Goal: Task Accomplishment & Management: Use online tool/utility

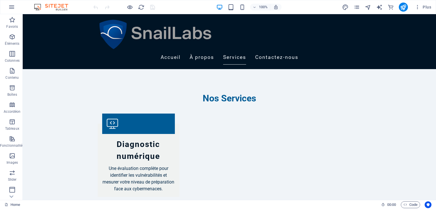
scroll to position [508, 0]
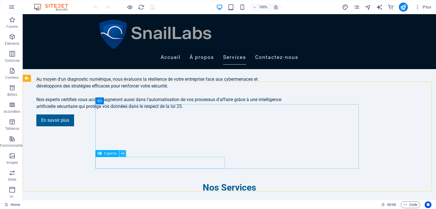
click at [123, 154] on icon at bounding box center [122, 154] width 3 height 6
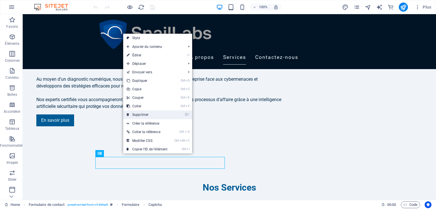
drag, startPoint x: 135, startPoint y: 113, endPoint x: 112, endPoint y: 99, distance: 27.0
click at [135, 113] on link "⌦ Supprimer" at bounding box center [147, 115] width 48 height 9
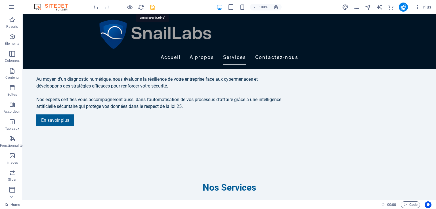
click at [154, 4] on icon "save" at bounding box center [152, 7] width 7 height 7
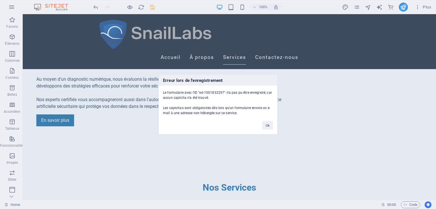
scroll to position [596, 0]
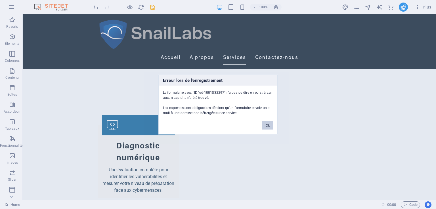
click at [266, 125] on button "Ok" at bounding box center [267, 125] width 11 height 9
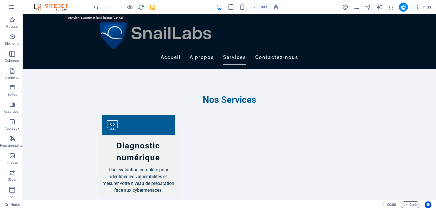
click at [97, 7] on icon "undo" at bounding box center [96, 7] width 7 height 7
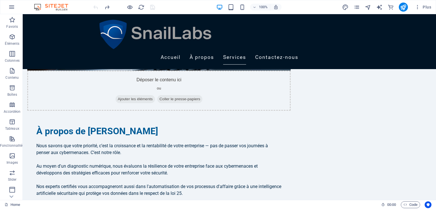
scroll to position [419, 0]
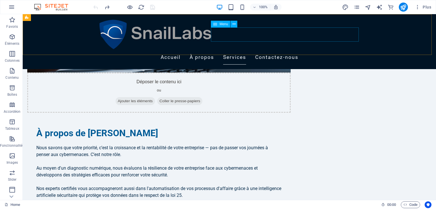
click at [339, 51] on nav "Accueil À propos Services Contactez-nous" at bounding box center [229, 58] width 263 height 14
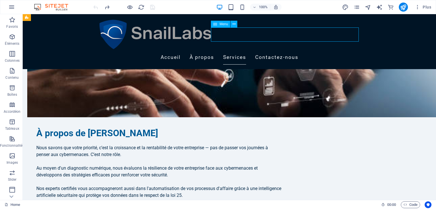
select select
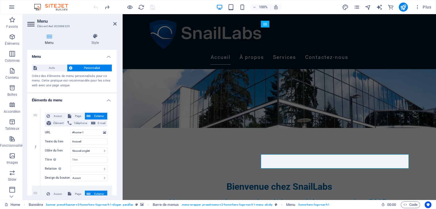
scroll to position [69, 0]
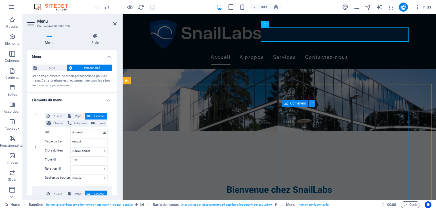
click at [315, 103] on button at bounding box center [312, 103] width 7 height 7
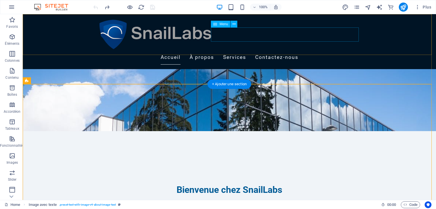
click at [354, 51] on nav "Accueil À propos Services Contactez-nous" at bounding box center [229, 58] width 263 height 14
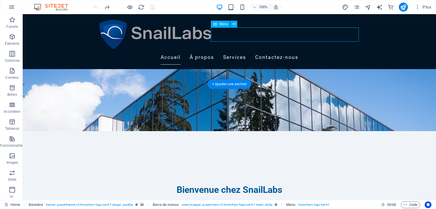
click at [354, 51] on nav "Accueil À propos Services Contactez-nous" at bounding box center [229, 58] width 263 height 14
select select
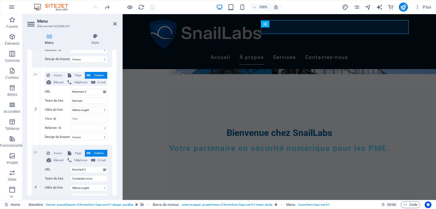
scroll to position [202, 0]
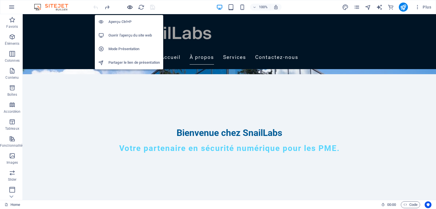
click at [129, 5] on icon "button" at bounding box center [130, 7] width 7 height 7
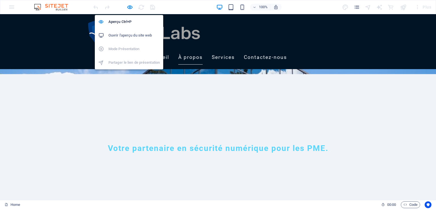
click at [131, 35] on h6 "Ouvrir l'aperçu du site web" at bounding box center [133, 35] width 51 height 7
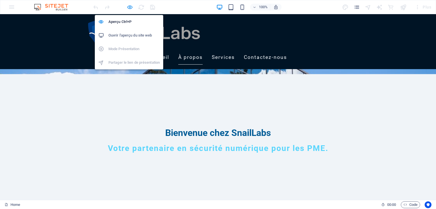
click at [127, 8] on icon "button" at bounding box center [130, 7] width 7 height 7
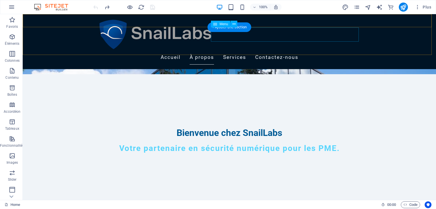
click at [333, 51] on nav "Accueil À propos Services Contactez-nous" at bounding box center [229, 58] width 263 height 14
select select
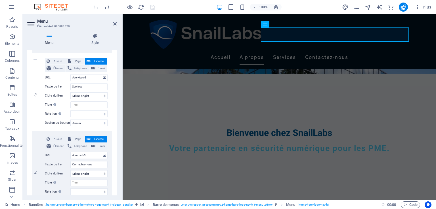
scroll to position [214, 0]
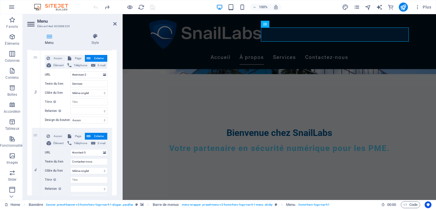
drag, startPoint x: 116, startPoint y: 100, endPoint x: 13, endPoint y: 166, distance: 121.4
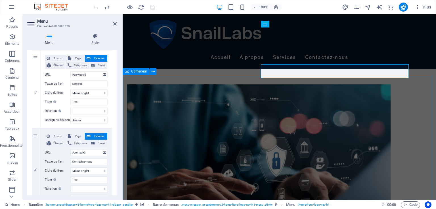
scroll to position [265, 0]
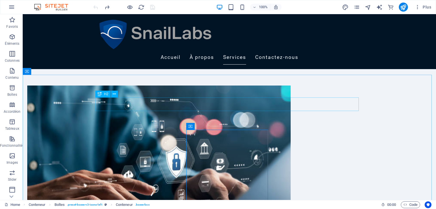
click at [102, 93] on div "H2" at bounding box center [102, 94] width 15 height 7
click at [116, 91] on icon at bounding box center [114, 94] width 3 height 6
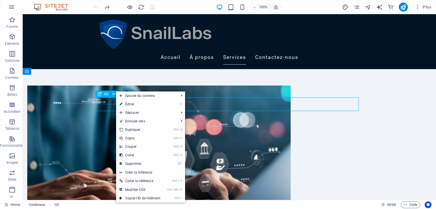
click at [103, 93] on div "H2" at bounding box center [102, 94] width 15 height 7
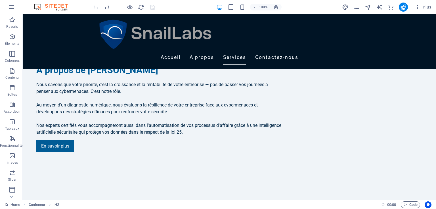
scroll to position [485, 0]
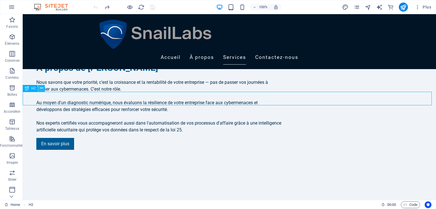
click at [42, 89] on icon at bounding box center [41, 88] width 3 height 6
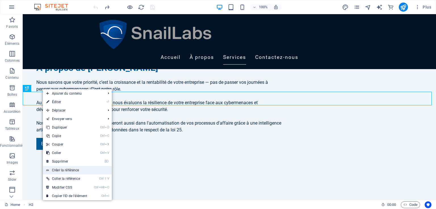
click at [64, 171] on link "Créer la référence" at bounding box center [77, 170] width 69 height 9
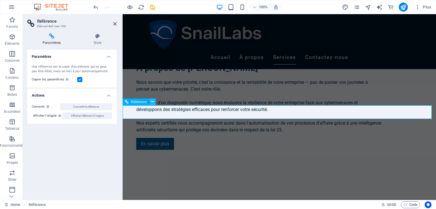
click at [154, 104] on button at bounding box center [152, 102] width 7 height 7
click at [116, 21] on h2 "Référence" at bounding box center [76, 21] width 79 height 5
click at [116, 23] on icon at bounding box center [114, 24] width 3 height 5
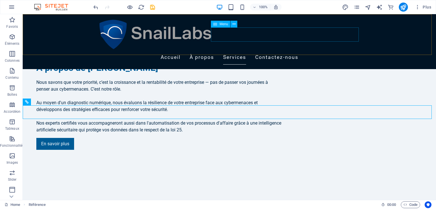
click at [350, 51] on nav "Accueil À propos Services Contactez-nous" at bounding box center [229, 58] width 263 height 14
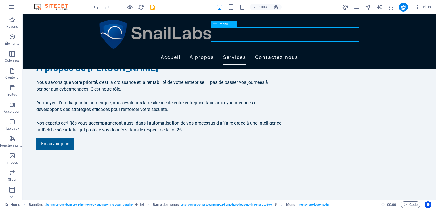
click at [350, 51] on nav "Accueil À propos Services Contactez-nous" at bounding box center [229, 58] width 263 height 14
select select
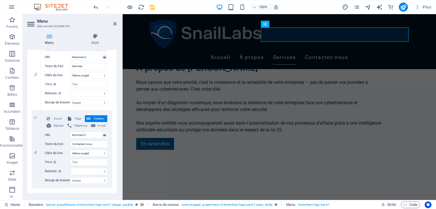
scroll to position [244, 0]
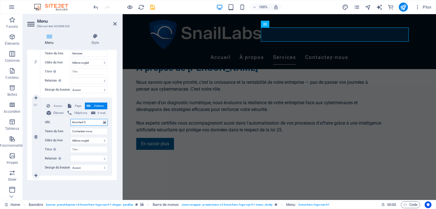
drag, startPoint x: 89, startPoint y: 122, endPoint x: 66, endPoint y: 121, distance: 23.6
click at [66, 121] on div "URL #contact-3" at bounding box center [76, 122] width 63 height 7
paste input "MédiSport Physio ([GEOGRAPHIC_DATA]) [STREET_ADDRESS][PERSON_NAME]"
type input "MédiSport Physio ([GEOGRAPHIC_DATA]) [STREET_ADDRESS][PERSON_NAME]"
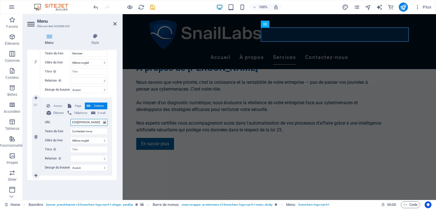
select select
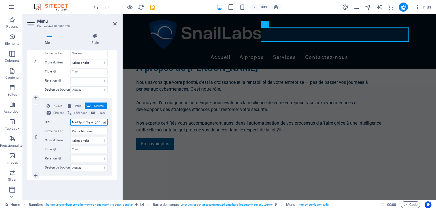
drag, startPoint x: 100, startPoint y: 123, endPoint x: 65, endPoint y: 125, distance: 35.5
click at [65, 125] on div "URL MédiSport Physio ([GEOGRAPHIC_DATA]) [STREET_ADDRESS][PERSON_NAME]" at bounding box center [76, 122] width 63 height 7
select select
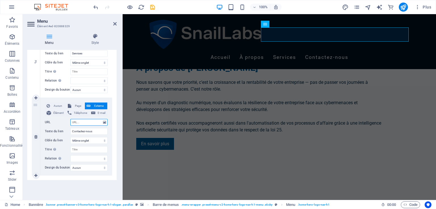
select select
click at [151, 9] on icon "save" at bounding box center [152, 7] width 7 height 7
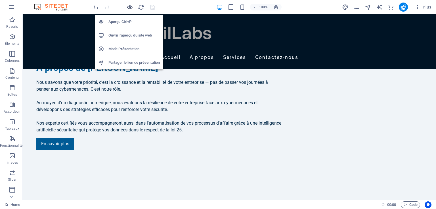
click at [132, 6] on icon "button" at bounding box center [130, 7] width 7 height 7
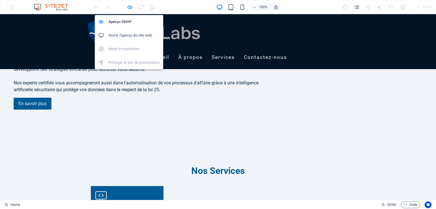
click at [132, 6] on icon "button" at bounding box center [130, 7] width 7 height 7
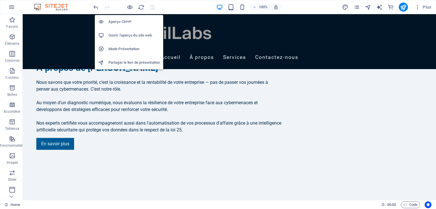
click at [135, 34] on h6 "Ouvrir l'aperçu du site web" at bounding box center [133, 35] width 51 height 7
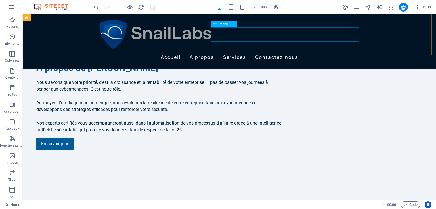
click at [346, 51] on nav "Accueil À propos Services Contactez-nous" at bounding box center [229, 58] width 263 height 14
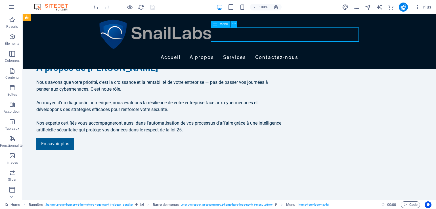
click at [346, 51] on nav "Accueil À propos Services Contactez-nous" at bounding box center [229, 58] width 263 height 14
select select
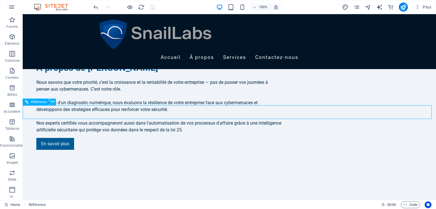
click at [53, 103] on icon at bounding box center [52, 102] width 3 height 6
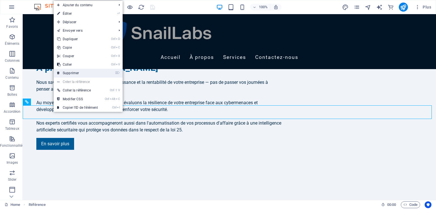
click at [72, 72] on link "⌦ Supprimer" at bounding box center [78, 73] width 48 height 9
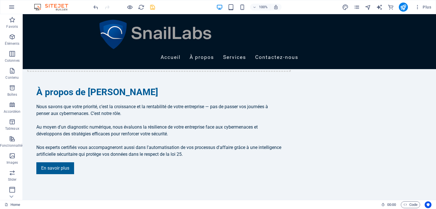
scroll to position [476, 0]
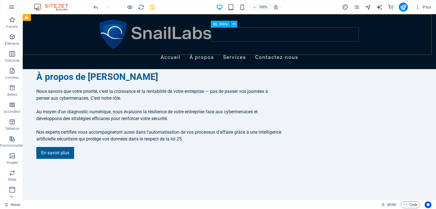
click at [336, 51] on nav "Accueil À propos Services Contactez-nous" at bounding box center [229, 58] width 263 height 14
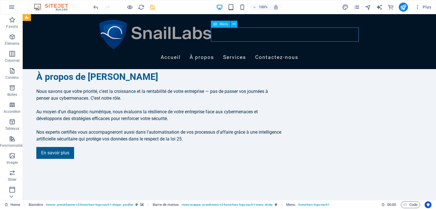
click at [336, 51] on nav "Accueil À propos Services Contactez-nous" at bounding box center [229, 58] width 263 height 14
select select
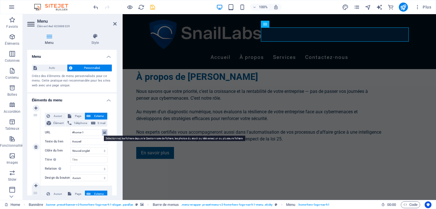
click at [106, 133] on button at bounding box center [104, 133] width 5 height 6
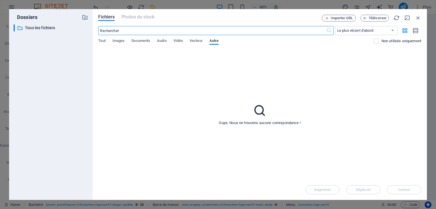
scroll to position [492, 0]
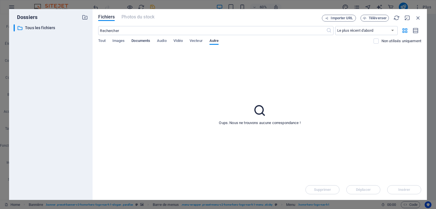
click at [141, 39] on span "Documents" at bounding box center [140, 41] width 19 height 8
click at [142, 22] on div "Fichiers Photos du stock Importer URL Téléverser ​ Le plus récent d'abord Le pl…" at bounding box center [259, 105] width 323 height 180
click at [417, 18] on icon "button" at bounding box center [418, 18] width 6 height 6
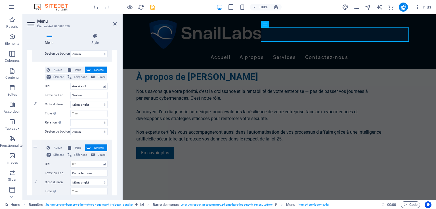
scroll to position [203, 0]
drag, startPoint x: 116, startPoint y: 97, endPoint x: 4, endPoint y: 158, distance: 127.5
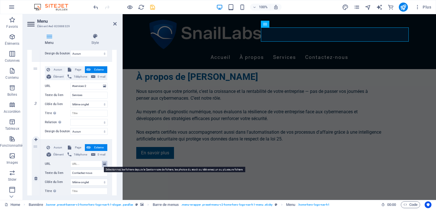
click at [104, 164] on icon at bounding box center [104, 164] width 3 height 6
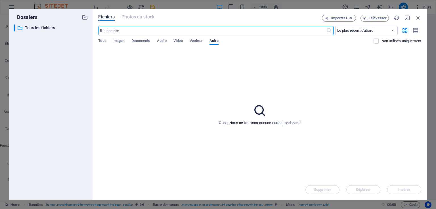
scroll to position [492, 0]
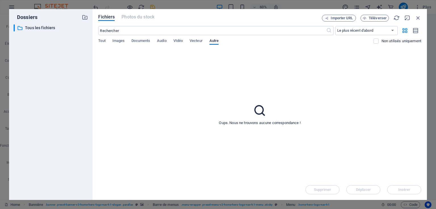
click at [106, 39] on div "Tout Images Documents Audio VIdéo Vecteur Autre" at bounding box center [235, 44] width 275 height 11
click at [100, 41] on span "Tout" at bounding box center [101, 41] width 7 height 8
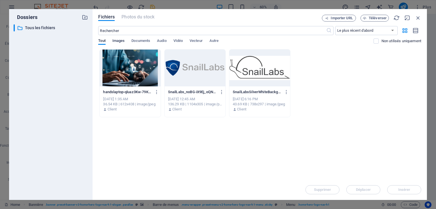
click at [117, 42] on span "Images" at bounding box center [118, 41] width 12 height 8
click at [140, 43] on span "Documents" at bounding box center [140, 41] width 19 height 8
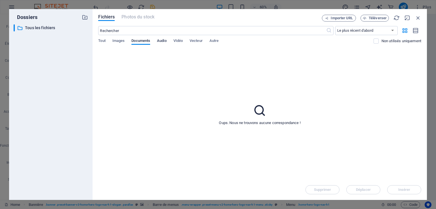
click at [165, 40] on span "Audio" at bounding box center [161, 41] width 9 height 8
click at [177, 41] on span "VIdéo" at bounding box center [177, 41] width 9 height 8
click at [195, 40] on span "Vecteur" at bounding box center [196, 41] width 13 height 8
click at [212, 40] on span "Autre" at bounding box center [213, 41] width 9 height 8
click at [418, 15] on icon "button" at bounding box center [418, 18] width 6 height 6
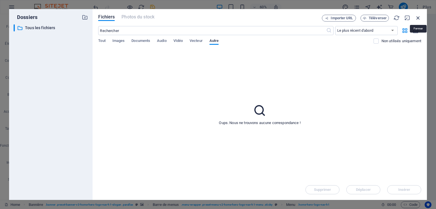
scroll to position [476, 0]
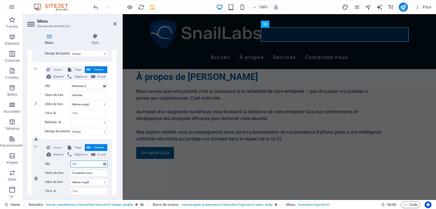
click at [81, 164] on input "URL" at bounding box center [88, 164] width 37 height 7
drag, startPoint x: 101, startPoint y: 173, endPoint x: 62, endPoint y: 169, distance: 39.3
click at [62, 169] on div "Aucun Page Externe Élément Téléphone E-mail Page Home Subpage Legal Notice Priv…" at bounding box center [76, 174] width 63 height 60
click at [77, 161] on input "URL" at bounding box center [88, 164] width 37 height 7
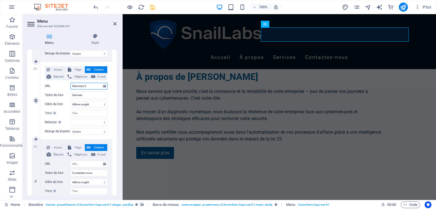
click at [72, 85] on input "#services-2" at bounding box center [88, 86] width 37 height 7
click at [74, 165] on input "URL" at bounding box center [88, 164] width 37 height 7
paste input "MédiSport Physio ([GEOGRAPHIC_DATA]) [STREET_ADDRESS][PERSON_NAME]"
type input "MédiSport Physio ([GEOGRAPHIC_DATA]) [STREET_ADDRESS][PERSON_NAME]"
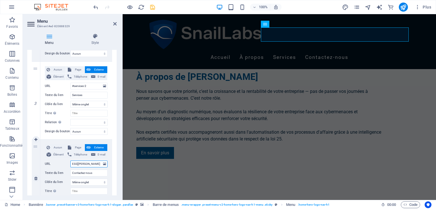
select select
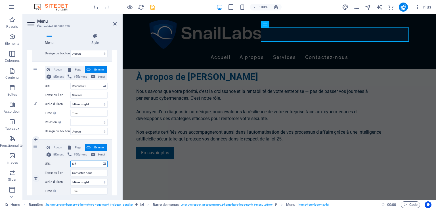
type input "M"
select select
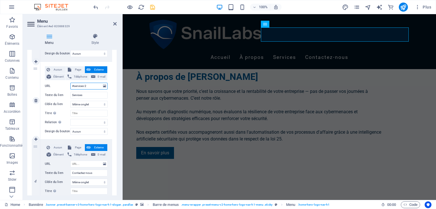
drag, startPoint x: 87, startPoint y: 87, endPoint x: 62, endPoint y: 85, distance: 25.0
click at [62, 85] on div "URL #services-2" at bounding box center [76, 86] width 63 height 7
click at [78, 162] on input "URL" at bounding box center [88, 164] width 37 height 7
paste input "MédiSport Physio ([GEOGRAPHIC_DATA]) [STREET_ADDRESS][PERSON_NAME]"
type input "MédiSport Physio ([GEOGRAPHIC_DATA]) [STREET_ADDRESS][PERSON_NAME]"
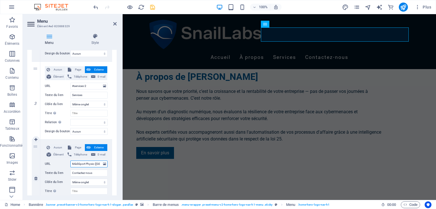
scroll to position [0, 77]
select select
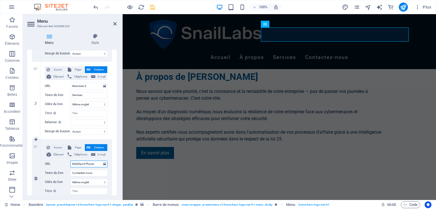
scroll to position [0, 0]
type input "M"
type input "i"
select select
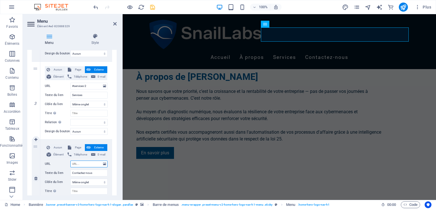
select select
click at [83, 190] on input "Titre Description supplémentaire du lien. Celle-ci doit être différente du text…" at bounding box center [88, 191] width 37 height 7
click at [142, 98] on icon at bounding box center [141, 98] width 3 height 6
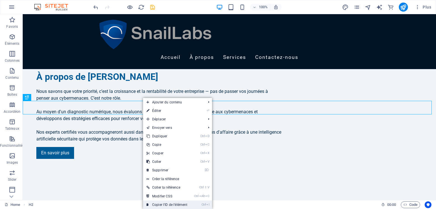
click at [186, 204] on link "Ctrl I Copier l'ID de l'élément" at bounding box center [167, 205] width 48 height 9
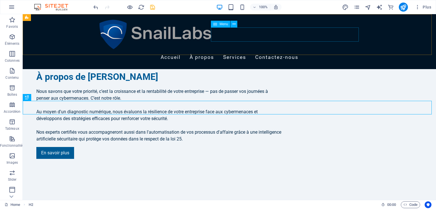
click at [338, 51] on nav "Accueil À propos Services Contactez-nous" at bounding box center [229, 58] width 263 height 14
select select
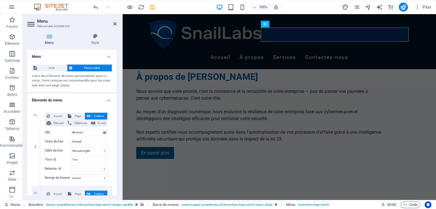
scroll to position [127, 0]
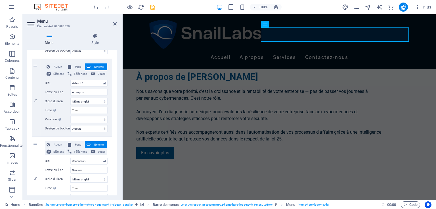
drag, startPoint x: 115, startPoint y: 147, endPoint x: 117, endPoint y: 176, distance: 29.3
click at [117, 176] on div "Menu Style Menu Auto Personnalisé Créez des éléments de menu personnalisés pour…" at bounding box center [72, 114] width 98 height 171
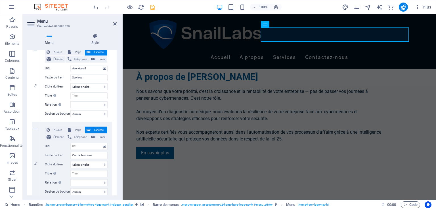
scroll to position [244, 0]
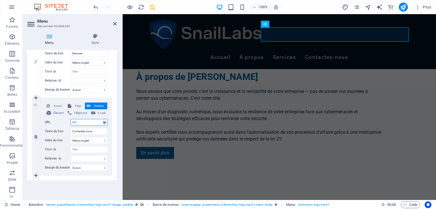
click at [84, 123] on input "URL" at bounding box center [88, 122] width 37 height 7
paste input "#ed-1001948245"
type input "#ed-1001948245"
select select
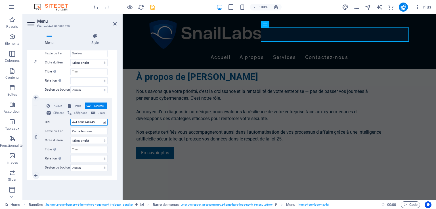
select select
type input "#ed-1001948245"
click at [153, 8] on icon "save" at bounding box center [152, 7] width 7 height 7
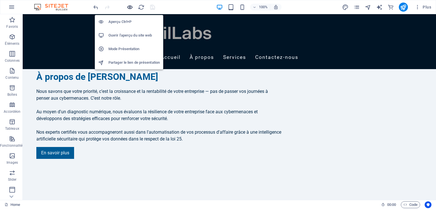
click at [129, 6] on icon "button" at bounding box center [130, 7] width 7 height 7
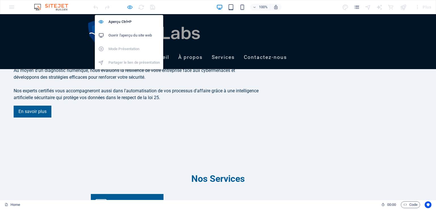
click at [129, 4] on icon "button" at bounding box center [130, 7] width 7 height 7
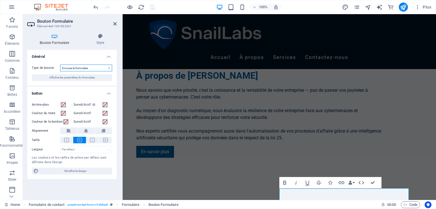
click at [86, 68] on select "Envoyer le formulaire Réinitialiser le formulaire Aucune action" at bounding box center [86, 68] width 52 height 7
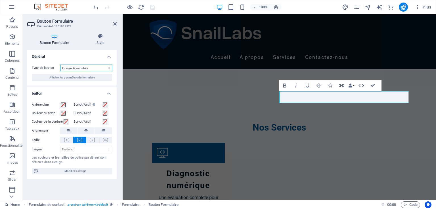
scroll to position [563, 0]
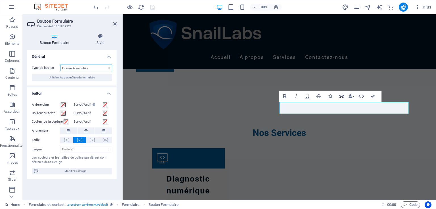
click at [341, 97] on icon "button" at bounding box center [342, 96] width 6 height 3
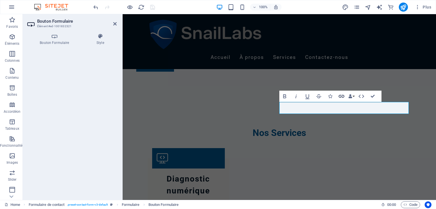
click at [341, 97] on icon "button" at bounding box center [342, 96] width 6 height 3
click at [41, 25] on h3 "Élément #ed-1001832321" at bounding box center [71, 26] width 68 height 5
click at [57, 38] on icon at bounding box center [54, 36] width 54 height 6
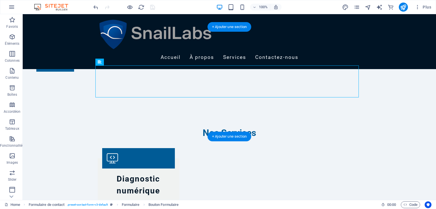
drag, startPoint x: 175, startPoint y: 100, endPoint x: 171, endPoint y: 121, distance: 21.1
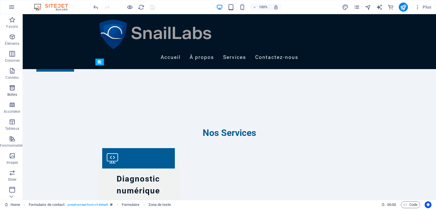
click at [14, 87] on icon "button" at bounding box center [12, 88] width 7 height 7
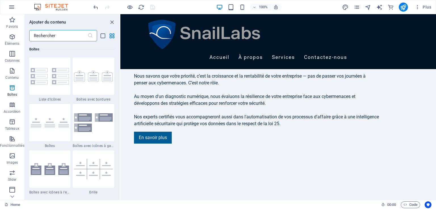
scroll to position [492, 0]
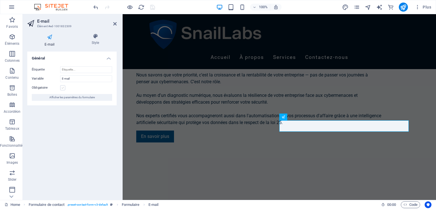
click at [62, 88] on label at bounding box center [62, 87] width 5 height 5
click at [0, 0] on input "Obligatoire" at bounding box center [0, 0] width 0 height 0
click at [152, 8] on icon "save" at bounding box center [152, 7] width 7 height 7
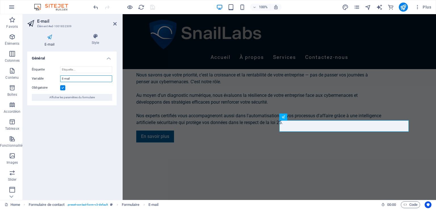
click at [68, 80] on input "E-mail" at bounding box center [86, 78] width 52 height 7
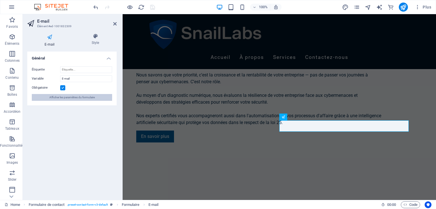
click at [79, 98] on span "Afficher les paramètres du formulaire" at bounding box center [71, 97] width 45 height 7
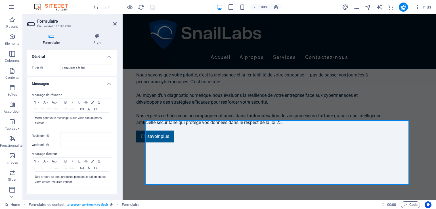
drag, startPoint x: 114, startPoint y: 70, endPoint x: 118, endPoint y: 104, distance: 34.3
click at [118, 104] on div "Formulaire Style Général [PERSON_NAME] un nom au formulaire. Formulaire général…" at bounding box center [72, 114] width 98 height 171
click at [114, 26] on header "Formulaire Élément #ed-1001832297" at bounding box center [71, 21] width 89 height 15
click at [113, 24] on header "Formulaire Élément #ed-1001832297" at bounding box center [71, 21] width 89 height 15
click at [115, 23] on icon at bounding box center [114, 24] width 3 height 5
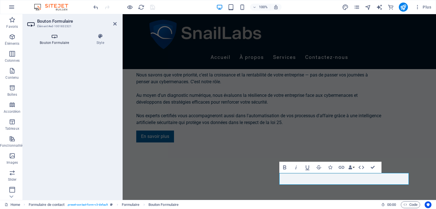
click at [53, 39] on icon at bounding box center [54, 36] width 54 height 6
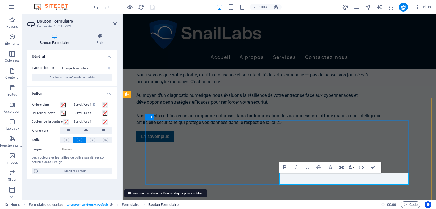
click at [167, 205] on span "Bouton Formulaire" at bounding box center [163, 205] width 30 height 7
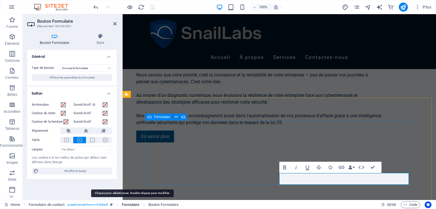
click at [129, 204] on span "Formulaire" at bounding box center [131, 205] width 18 height 7
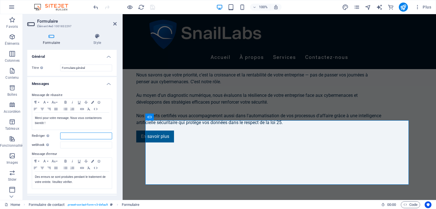
click at [92, 137] on input "Rediriger Définissez une cible pour la redirection lorsqu'un formulaire a bien …" at bounding box center [86, 136] width 52 height 7
type input "[EMAIL_ADDRESS][DOMAIN_NAME]"
click at [154, 7] on icon "save" at bounding box center [152, 7] width 7 height 7
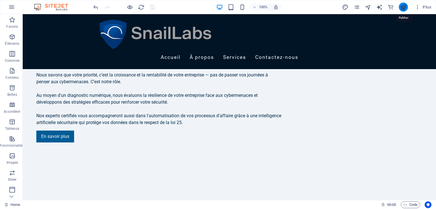
click at [403, 7] on icon "publish" at bounding box center [403, 7] width 7 height 7
